Goal: Task Accomplishment & Management: Use online tool/utility

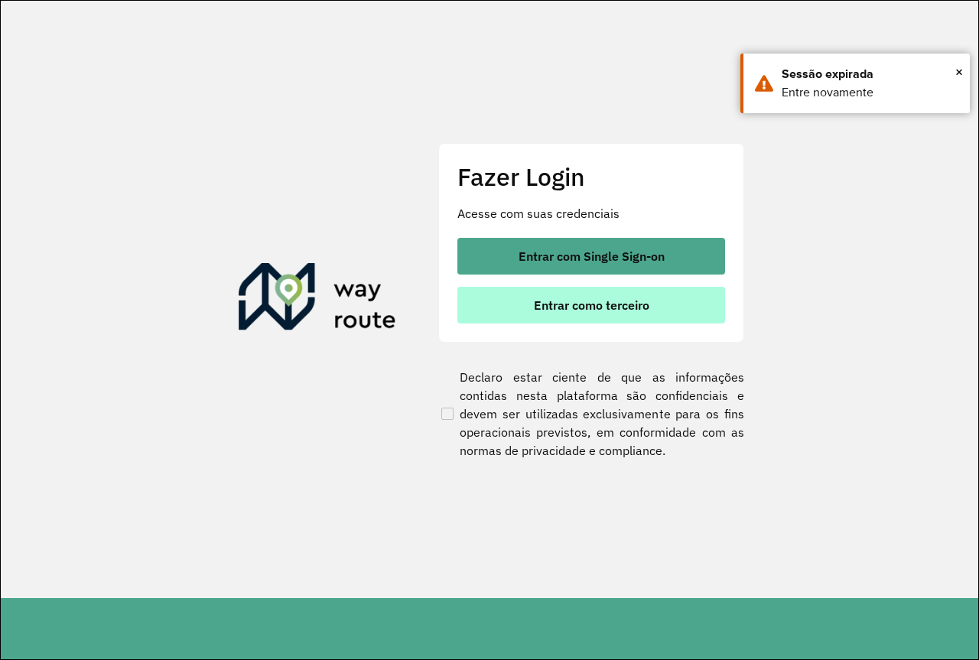
click at [636, 308] on span "Entrar como terceiro" at bounding box center [591, 305] width 115 height 12
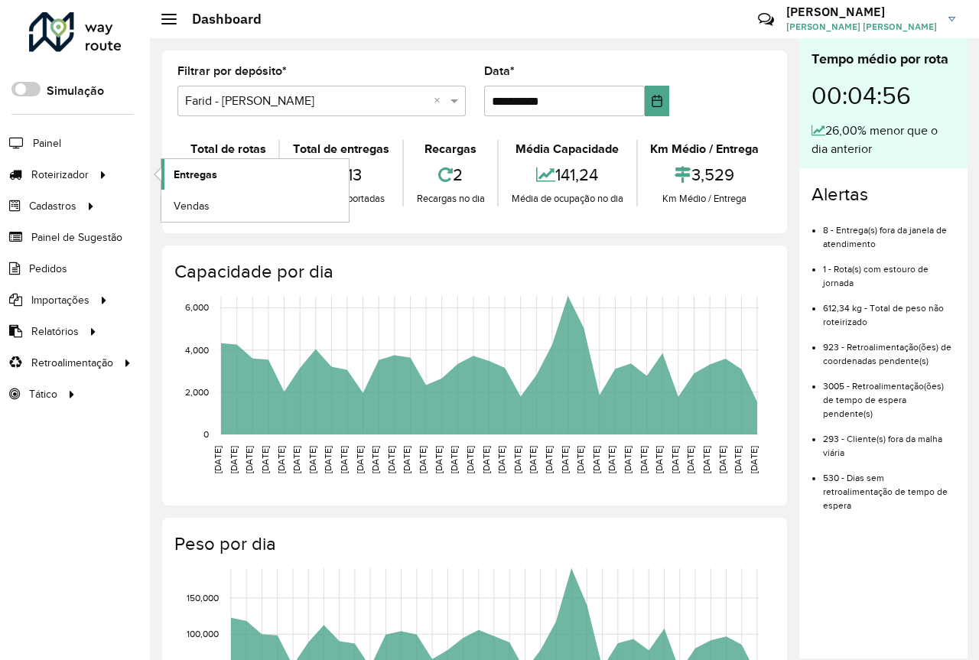
click at [228, 170] on link "Entregas" at bounding box center [254, 174] width 187 height 31
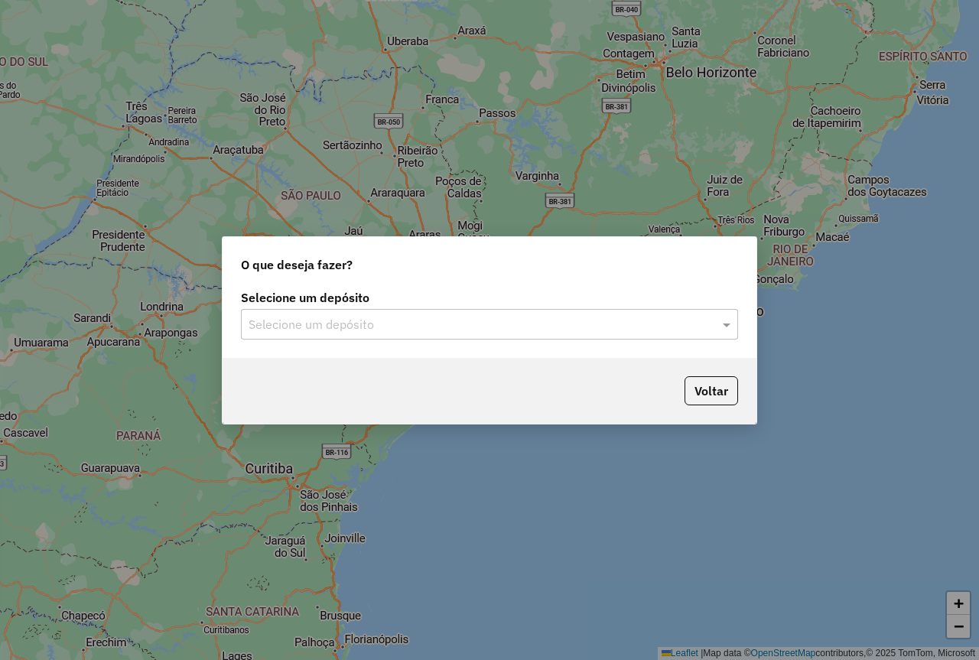
click at [356, 316] on input "text" at bounding box center [474, 325] width 451 height 18
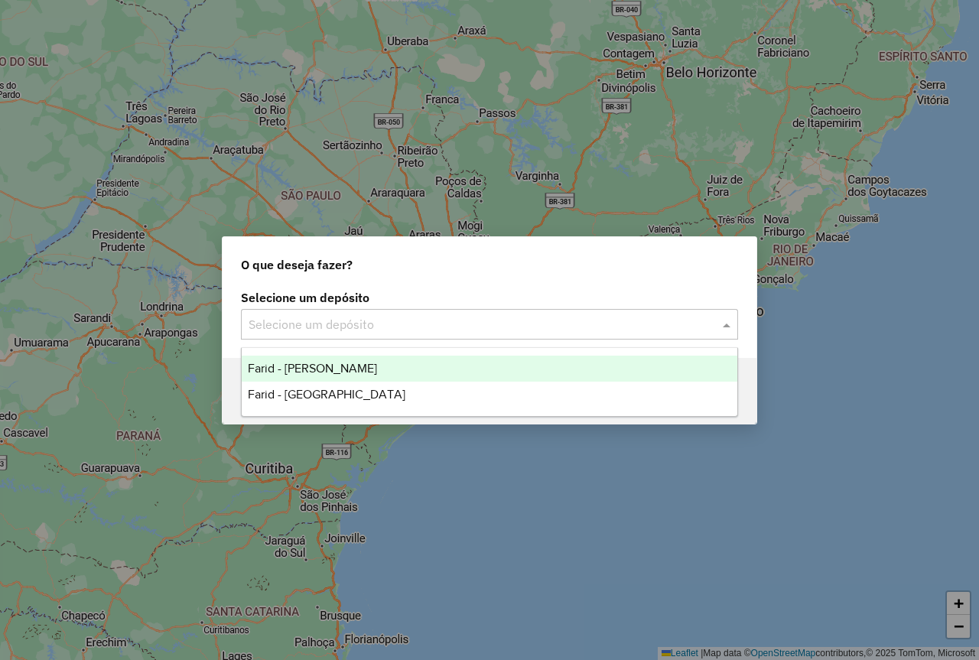
click at [337, 397] on span "Farid - São João del Rei" at bounding box center [327, 394] width 158 height 13
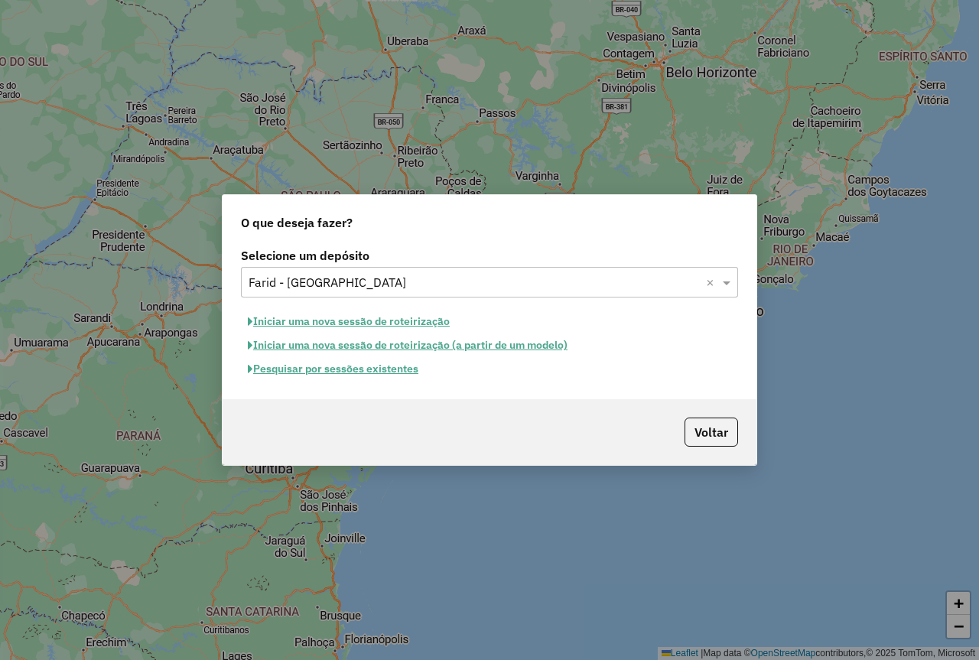
click at [350, 327] on button "Iniciar uma nova sessão de roteirização" at bounding box center [349, 322] width 216 height 24
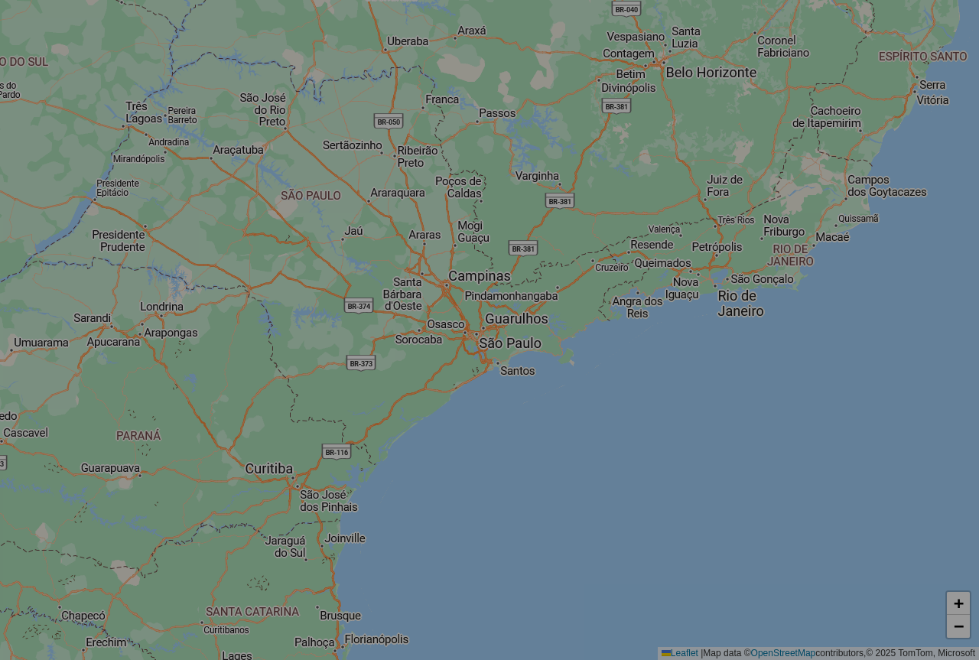
select select "*"
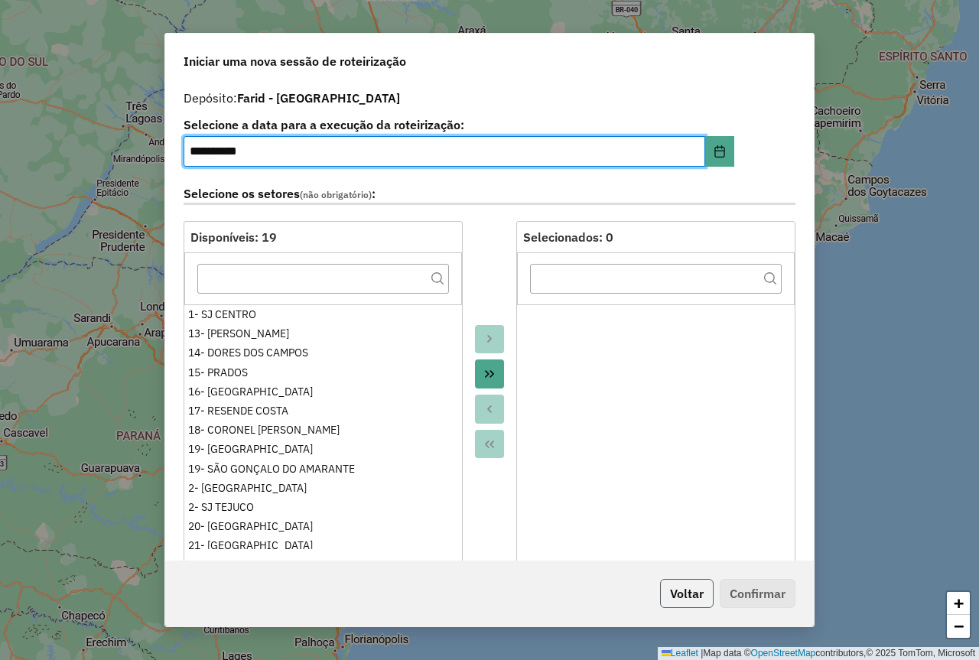
click at [691, 587] on button "Voltar" at bounding box center [687, 593] width 54 height 29
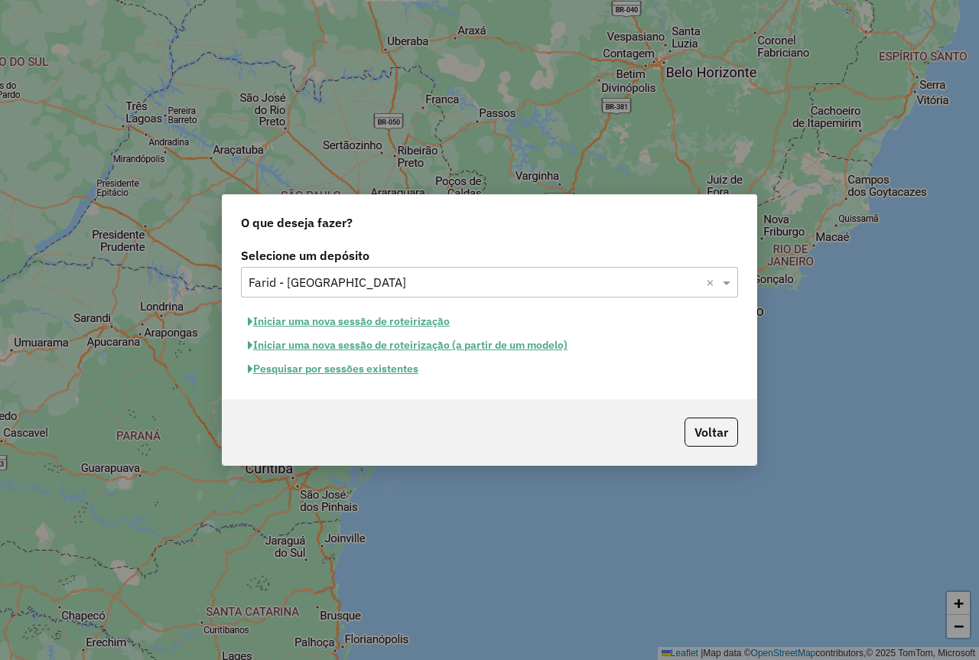
click at [359, 371] on button "Pesquisar por sessões existentes" at bounding box center [333, 369] width 184 height 24
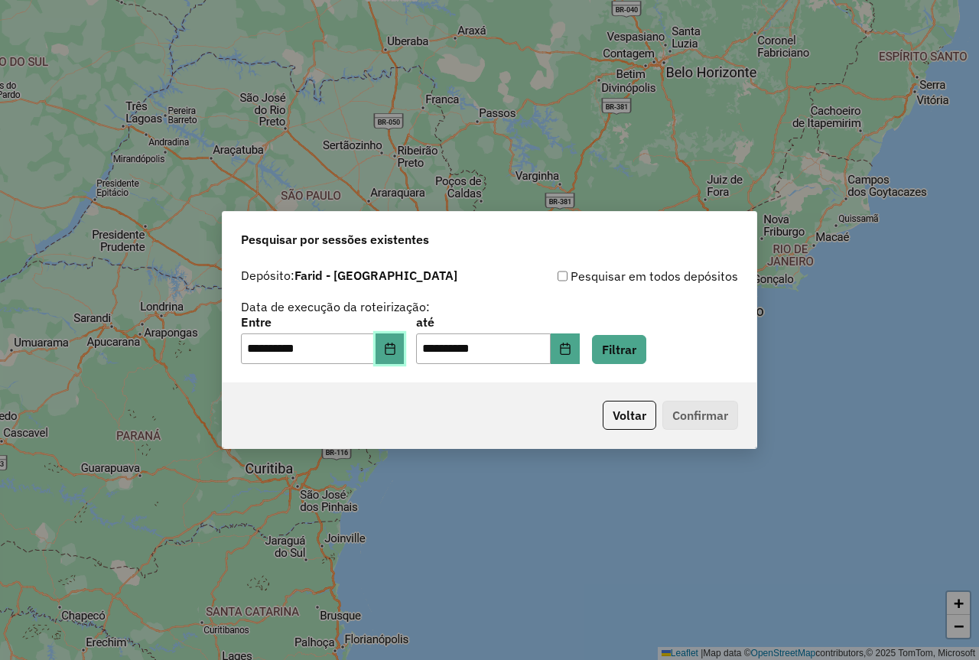
click at [389, 363] on button "Choose Date" at bounding box center [390, 348] width 29 height 31
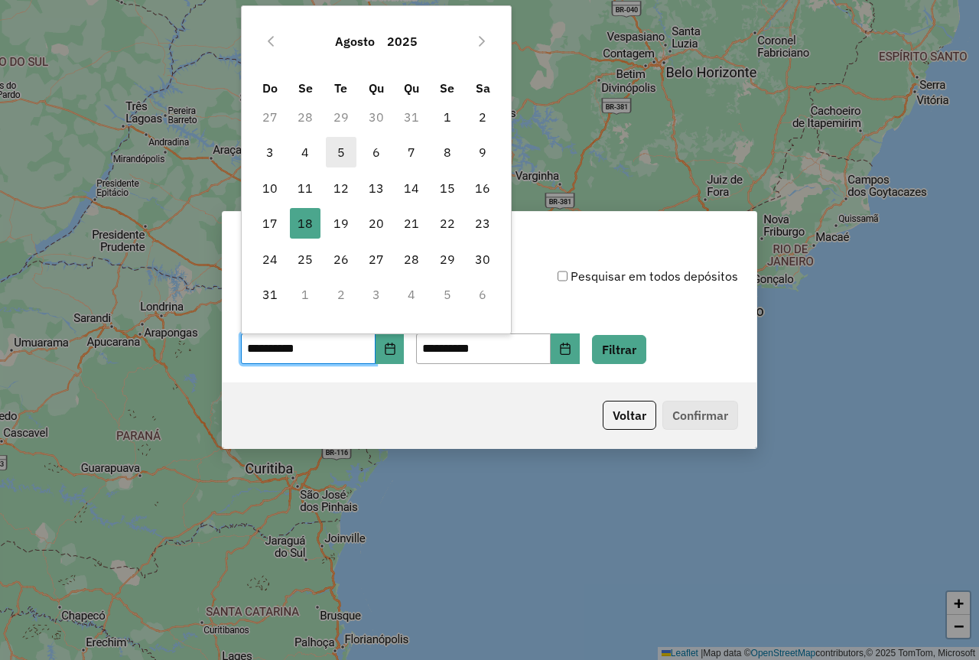
click at [349, 153] on span "5" at bounding box center [341, 152] width 31 height 31
type input "**********"
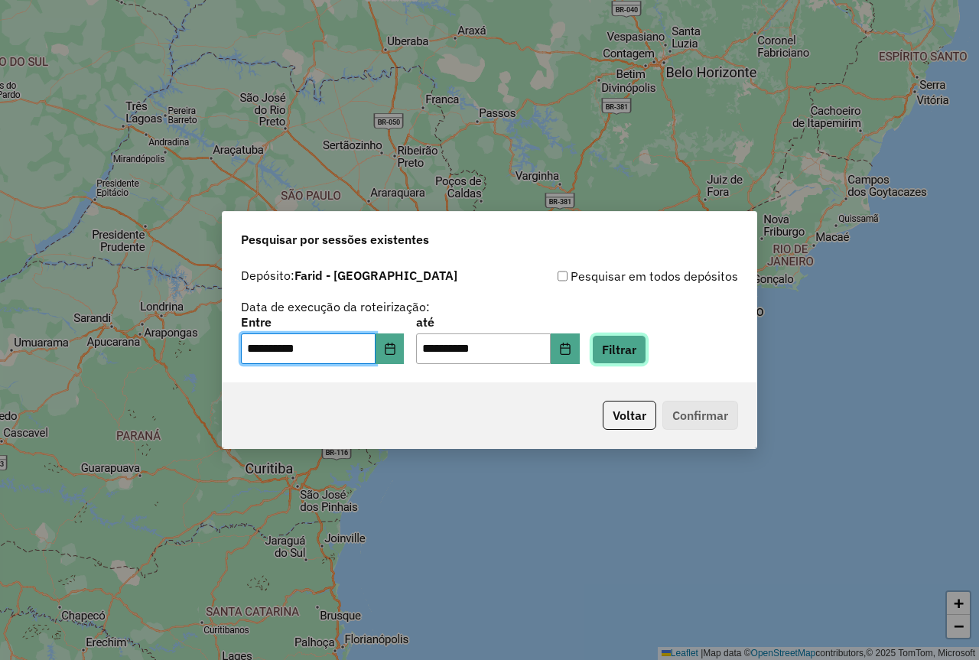
click at [646, 363] on button "Filtrar" at bounding box center [619, 349] width 54 height 29
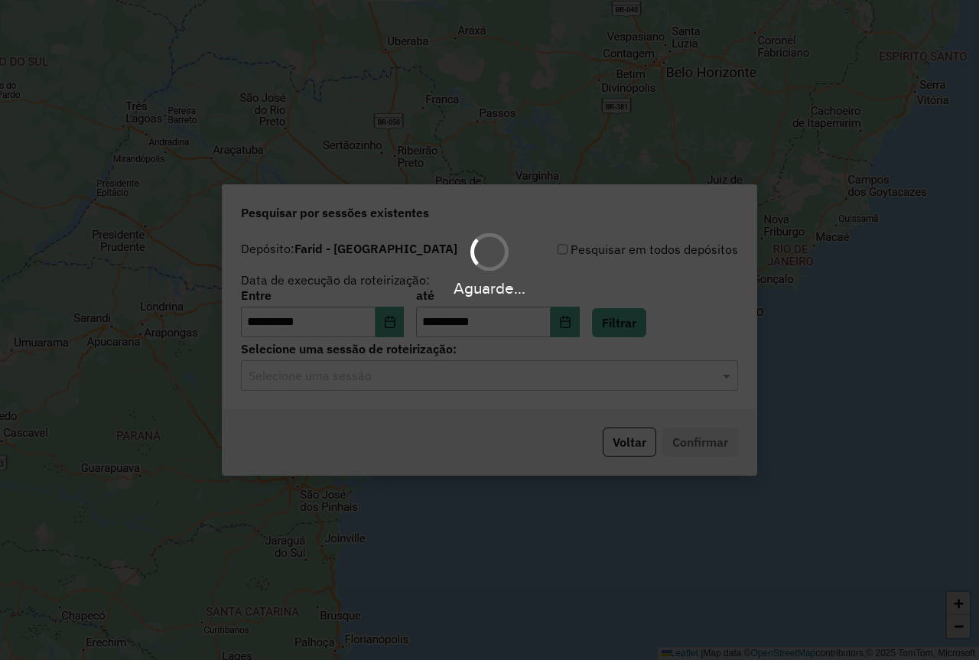
click at [395, 381] on input "text" at bounding box center [474, 376] width 451 height 18
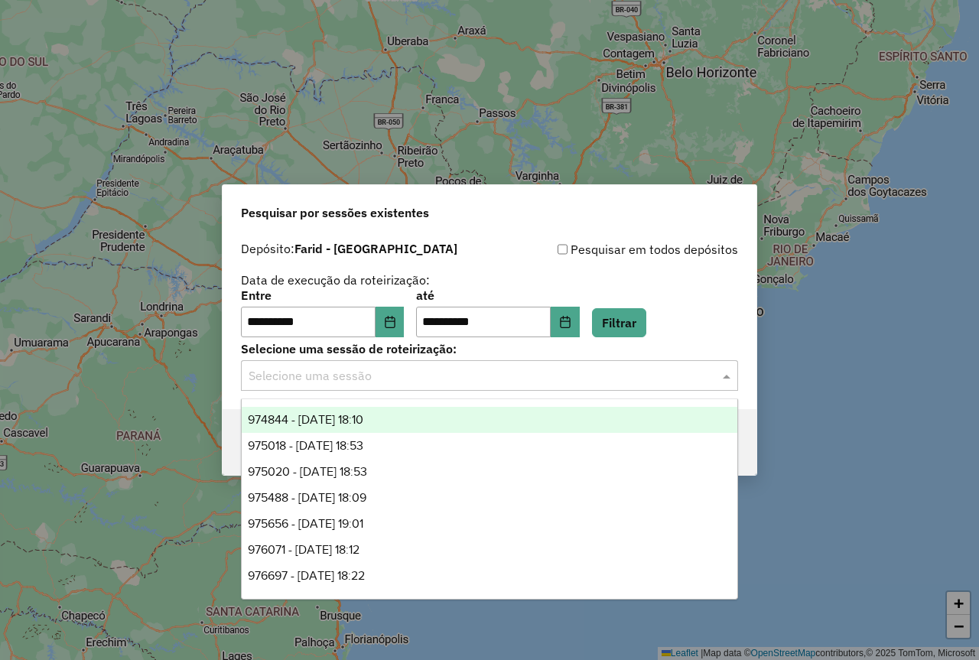
drag, startPoint x: 369, startPoint y: 418, endPoint x: 692, endPoint y: 441, distance: 324.4
click at [363, 418] on span "974844 - 05/08/2025 18:10" at bounding box center [305, 419] width 115 height 13
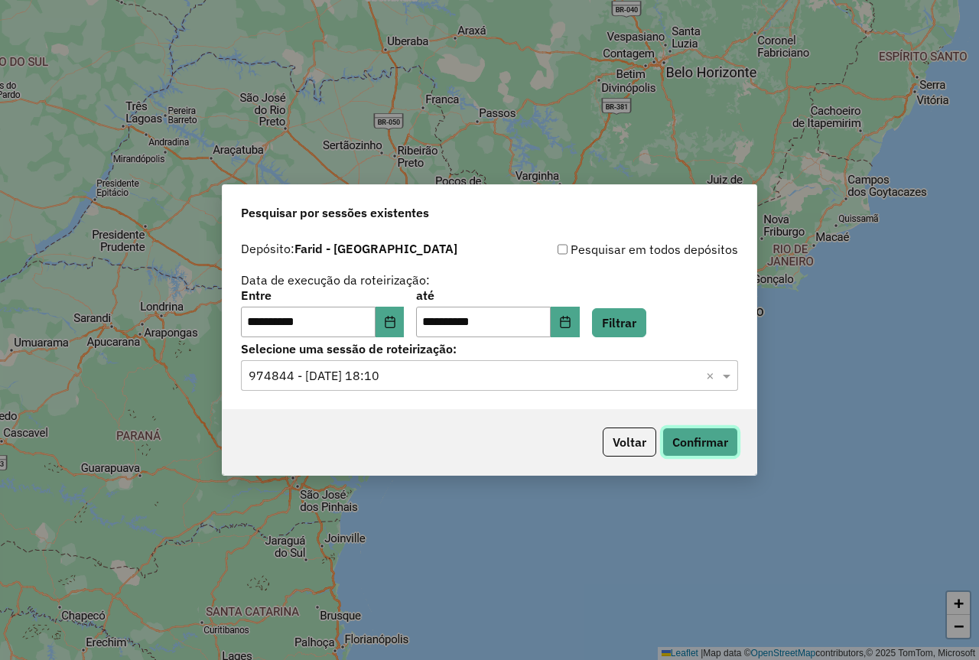
click at [706, 437] on button "Confirmar" at bounding box center [700, 442] width 76 height 29
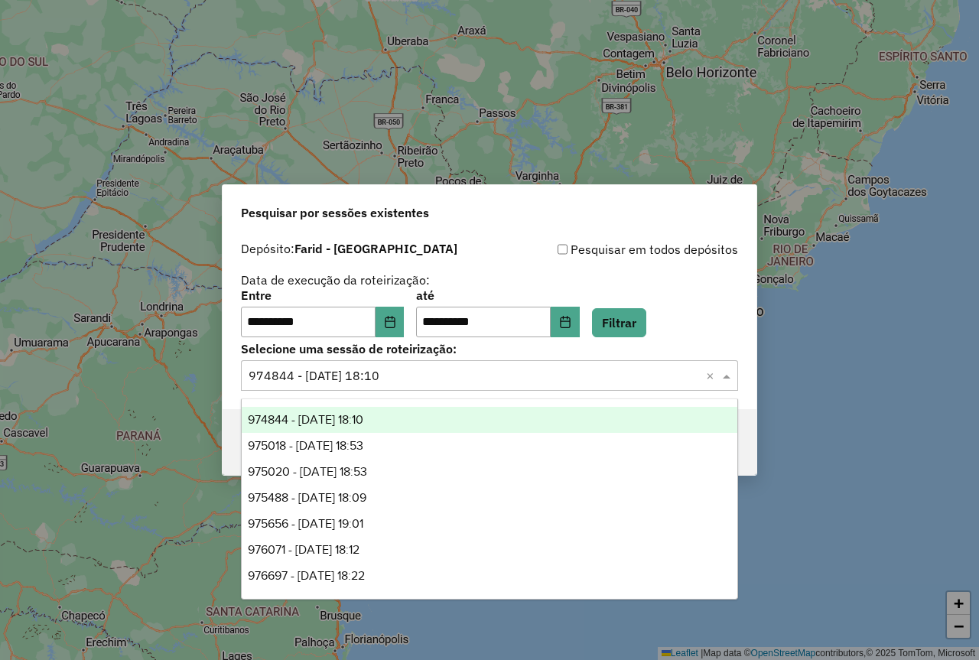
click at [408, 367] on input "text" at bounding box center [474, 376] width 451 height 18
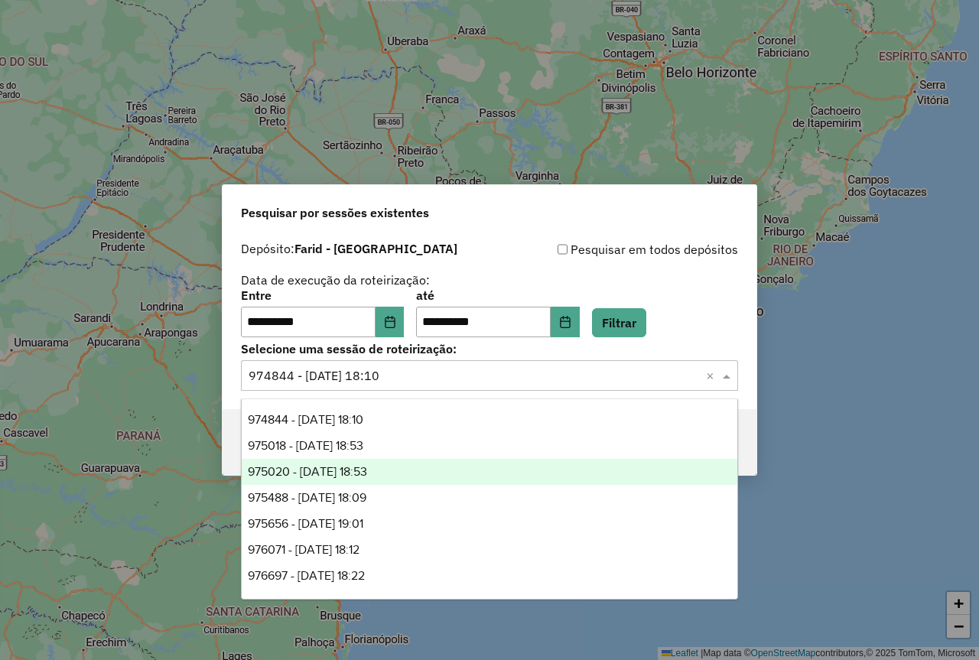
click at [399, 475] on div "975020 - 05/08/2025 18:53" at bounding box center [490, 472] width 496 height 26
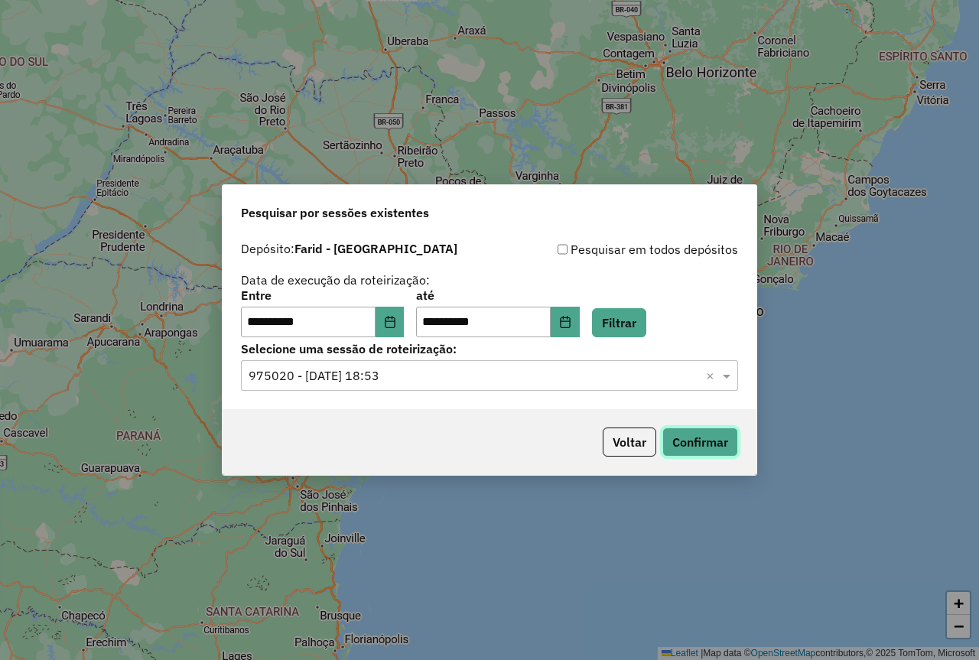
click at [669, 447] on button "Confirmar" at bounding box center [700, 442] width 76 height 29
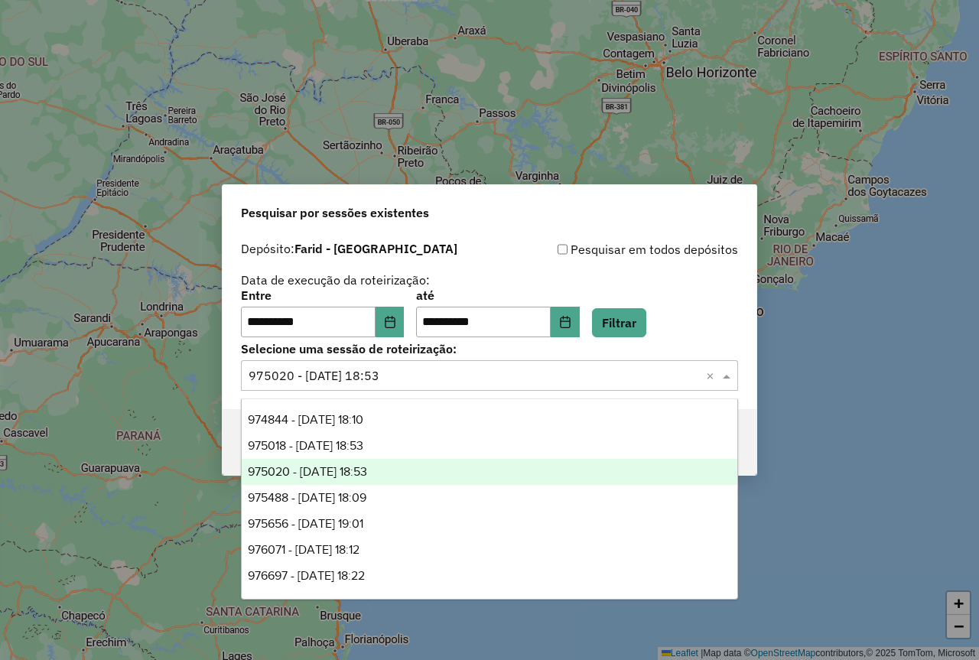
click at [347, 367] on input "text" at bounding box center [474, 376] width 451 height 18
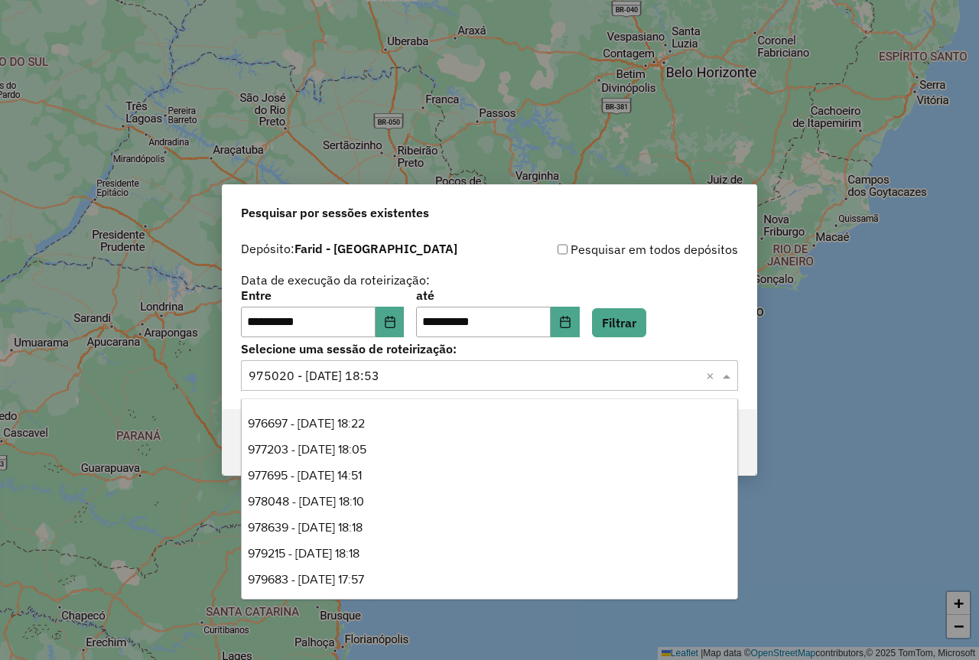
scroll to position [153, 0]
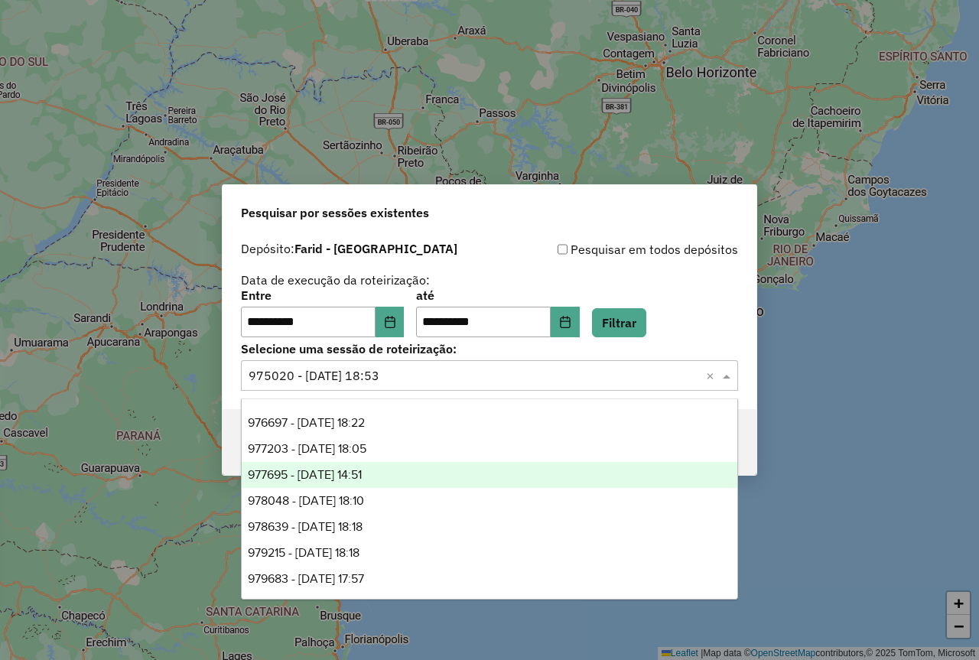
click at [340, 478] on span "977695 - 11/08/2025 14:51" at bounding box center [305, 474] width 114 height 13
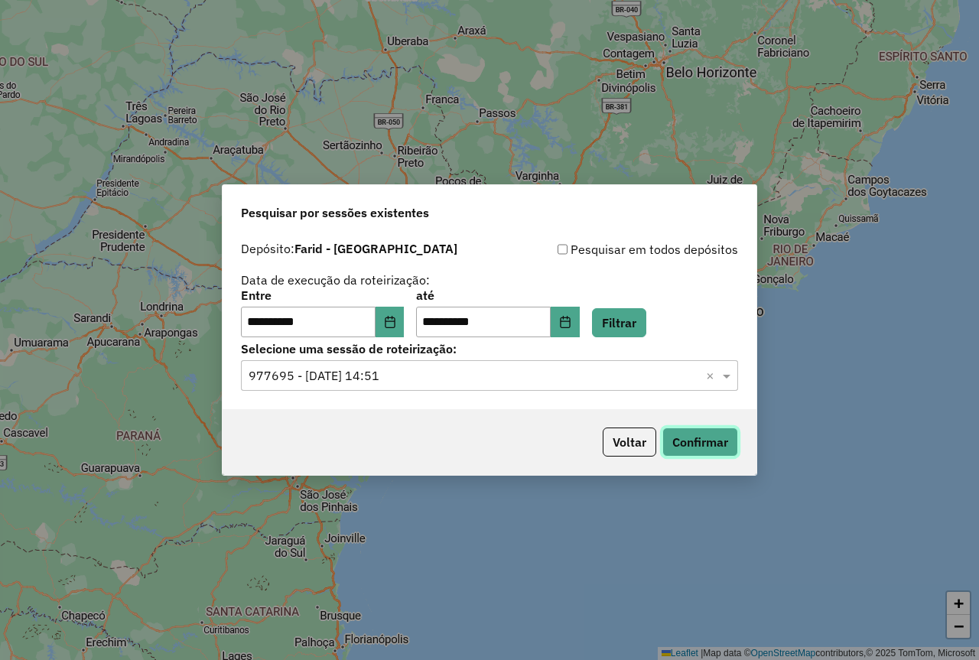
click at [691, 438] on button "Confirmar" at bounding box center [700, 442] width 76 height 29
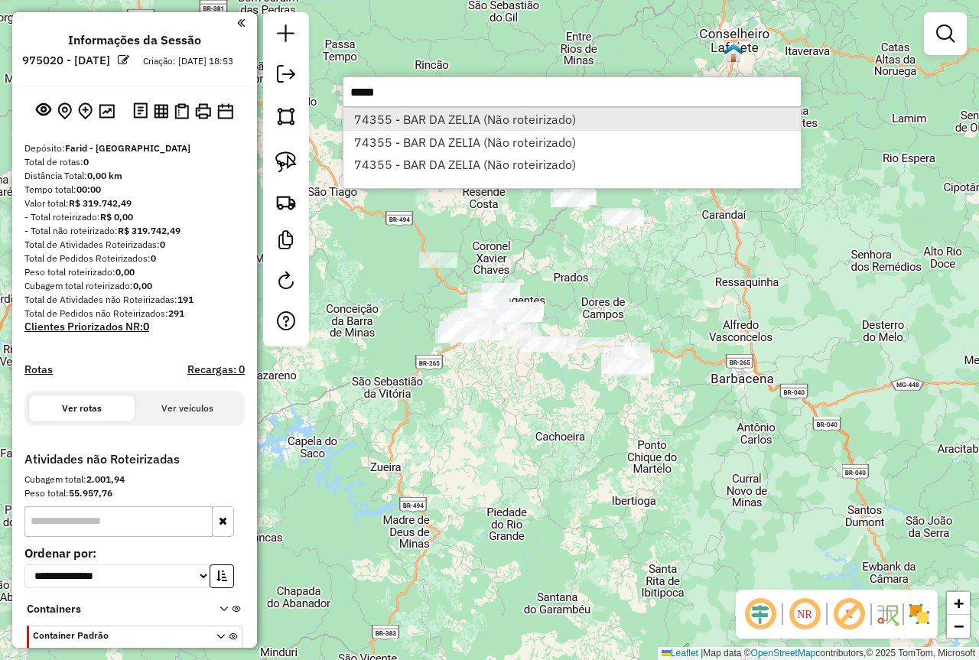
type input "*****"
click at [527, 121] on li "74355 - BAR DA ZELIA (Não roteirizado)" at bounding box center [571, 119] width 457 height 23
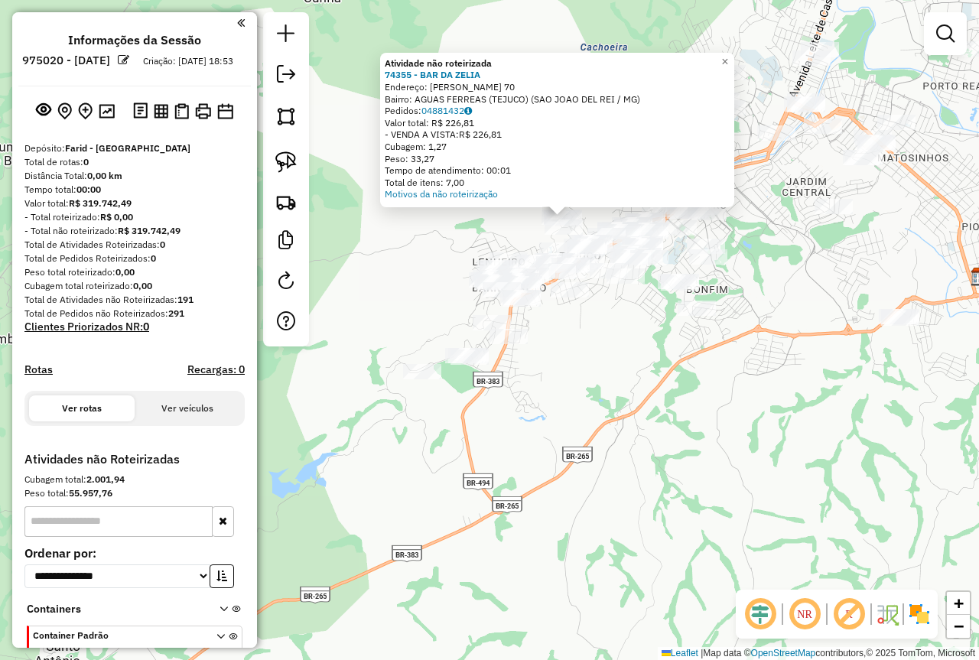
click at [716, 16] on div "Atividade não roteirizada 74355 - BAR DA ZELIA Endereço: EDGAR JOSE LUIZ 70 Bai…" at bounding box center [489, 330] width 979 height 660
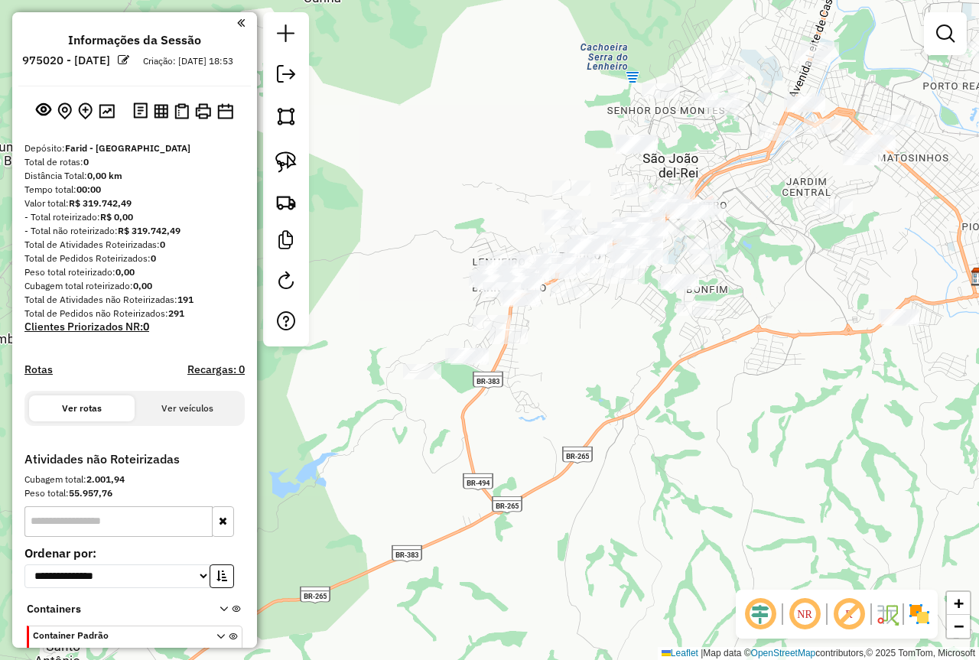
click at [764, 460] on div "Janela de atendimento Grade de atendimento Capacidade Transportadoras Veículos …" at bounding box center [489, 330] width 979 height 660
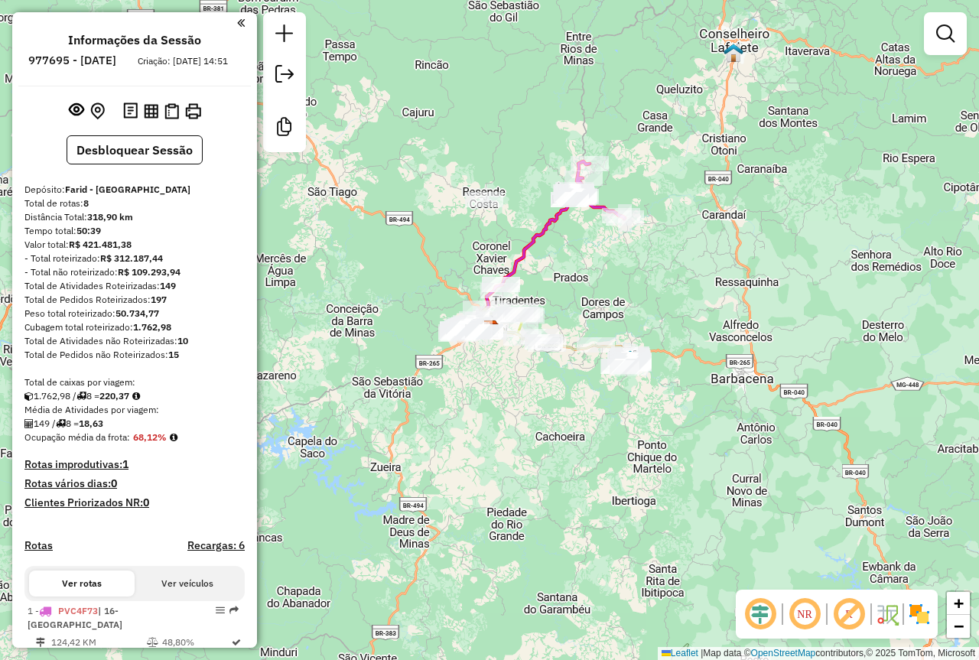
click at [559, 467] on div "Rota 4 - Placa OQO3750 72482 - DANUBIA NATALI DO NA Janela de atendimento Grade…" at bounding box center [489, 330] width 979 height 660
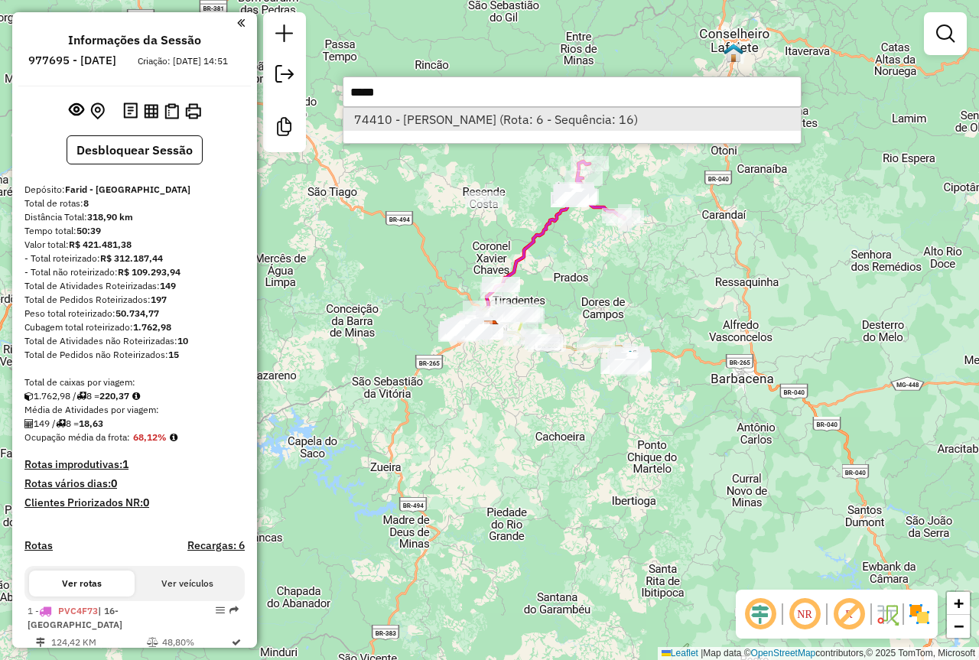
type input "*****"
click at [590, 119] on li "74410 - [PERSON_NAME] (Rota: 6 - Sequência: 16)" at bounding box center [571, 119] width 457 height 23
select select "**********"
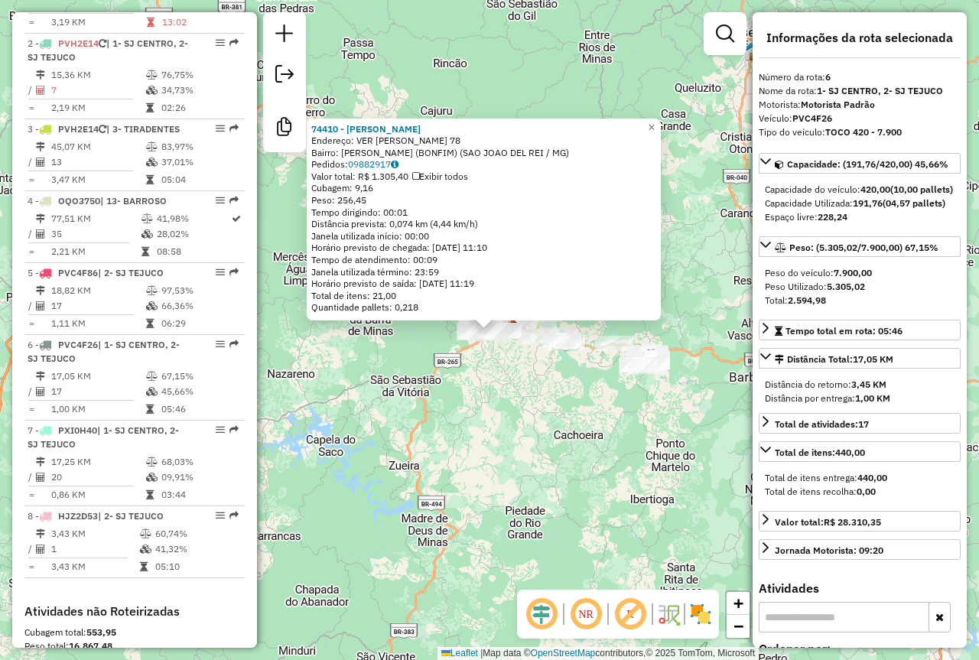
scroll to position [878, 0]
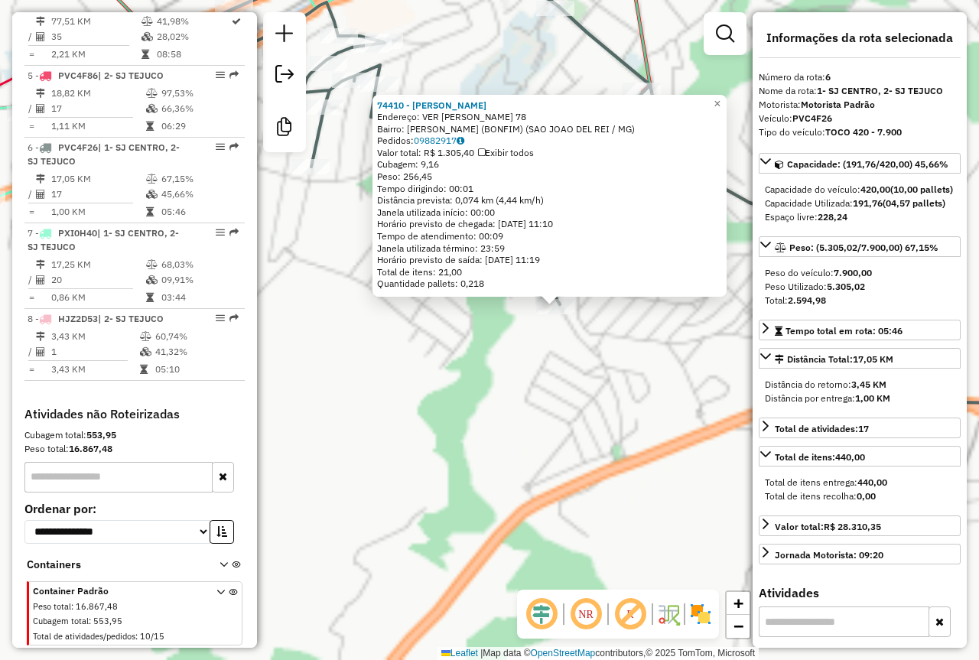
click at [453, 341] on div "74410 - [PERSON_NAME]: VER [PERSON_NAME] 78 Bairro: [PERSON_NAME] (BONFIM) (SAO…" at bounding box center [489, 330] width 979 height 660
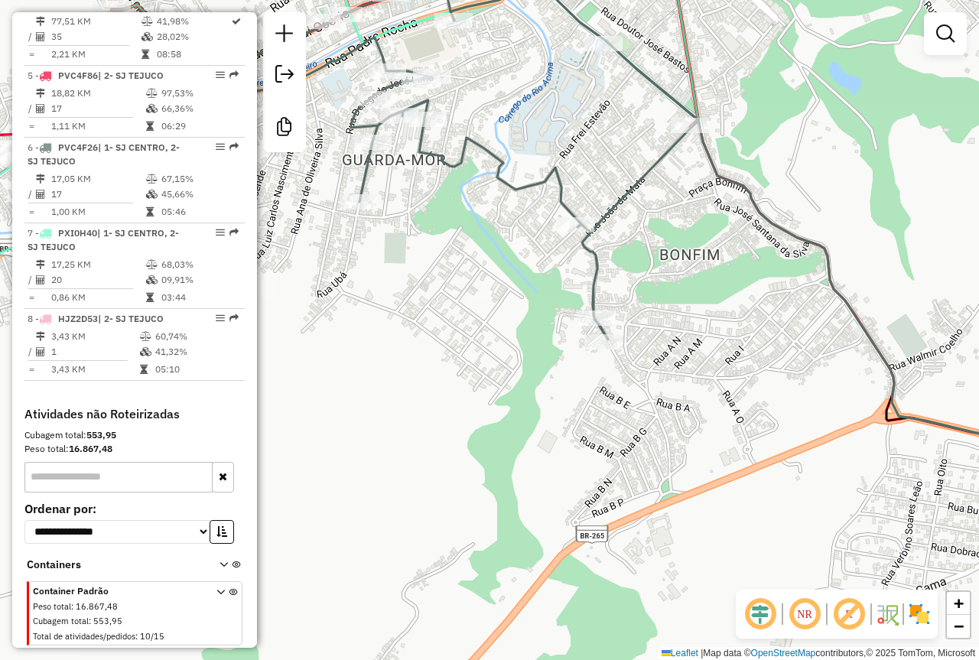
drag, startPoint x: 438, startPoint y: 340, endPoint x: 486, endPoint y: 376, distance: 59.7
click at [486, 376] on div "Janela de atendimento Grade de atendimento Capacidade Transportadoras Veículos …" at bounding box center [489, 330] width 979 height 660
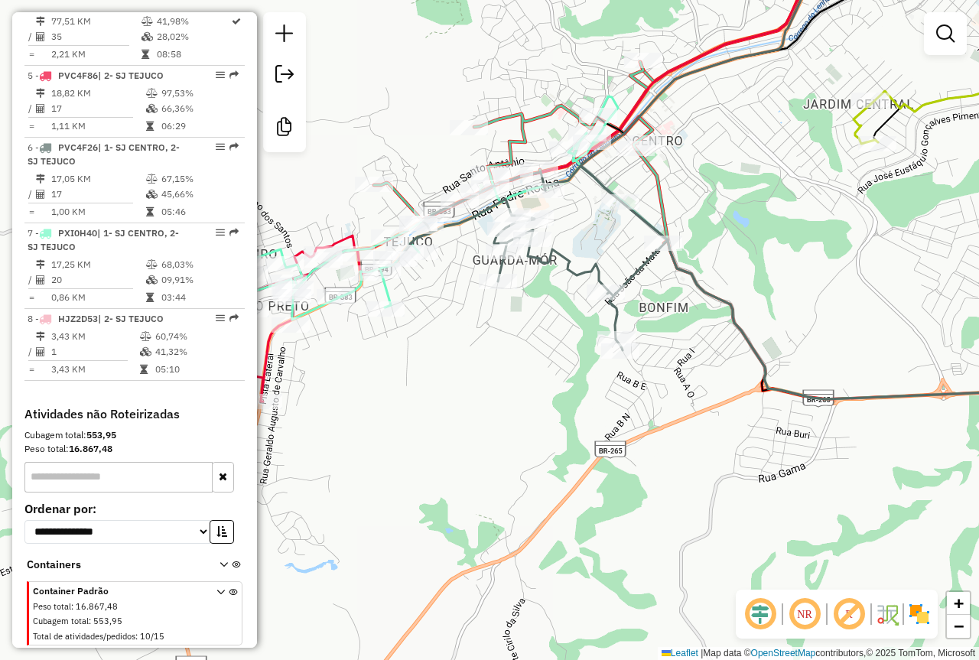
drag, startPoint x: 475, startPoint y: 356, endPoint x: 533, endPoint y: 357, distance: 58.1
click at [533, 357] on div "Janela de atendimento Grade de atendimento Capacidade Transportadoras Veículos …" at bounding box center [489, 330] width 979 height 660
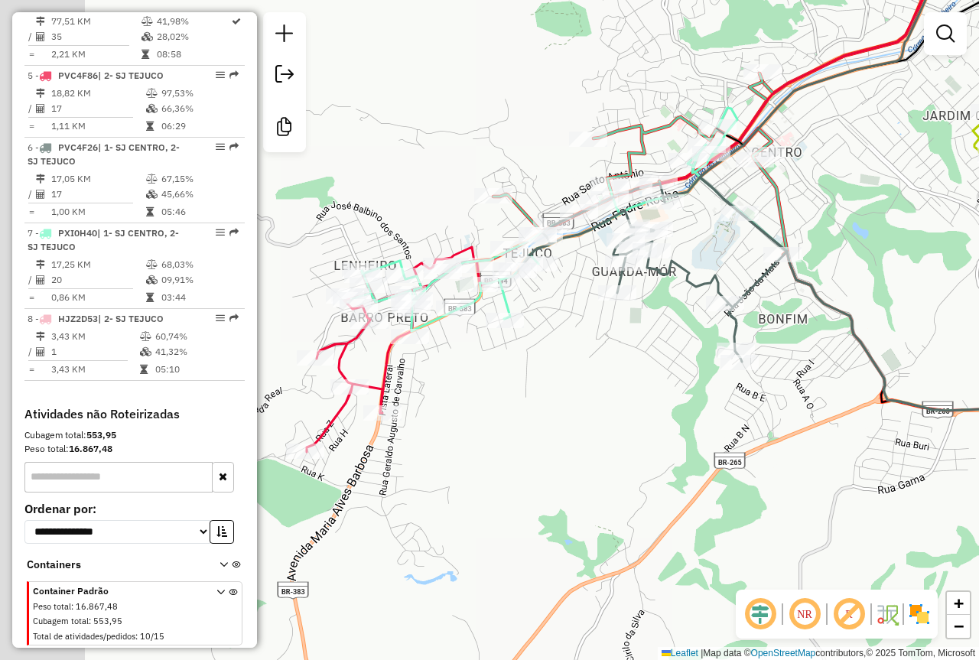
drag, startPoint x: 529, startPoint y: 356, endPoint x: 636, endPoint y: 367, distance: 106.9
click at [636, 367] on div "Janela de atendimento Grade de atendimento Capacidade Transportadoras Veículos …" at bounding box center [489, 330] width 979 height 660
